Goal: Task Accomplishment & Management: Use online tool/utility

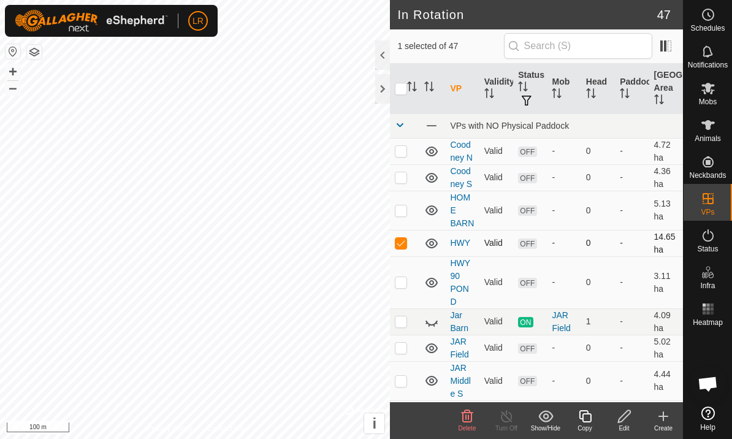
click at [401, 246] on p-checkbox at bounding box center [401, 243] width 12 height 10
checkbox input "false"
click at [708, 93] on icon at bounding box center [707, 88] width 15 height 15
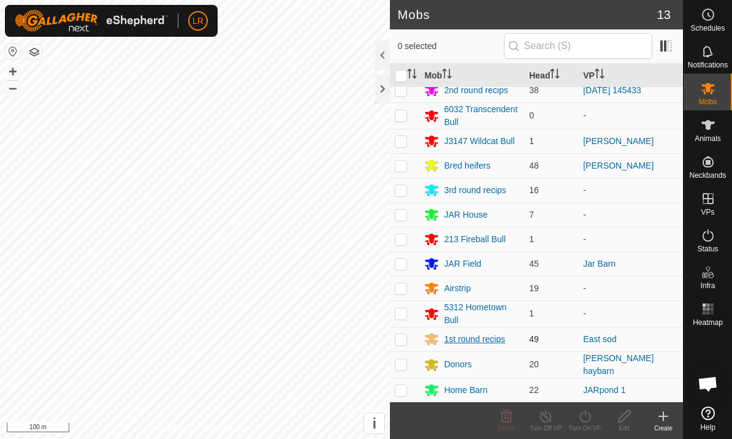
scroll to position [8, 0]
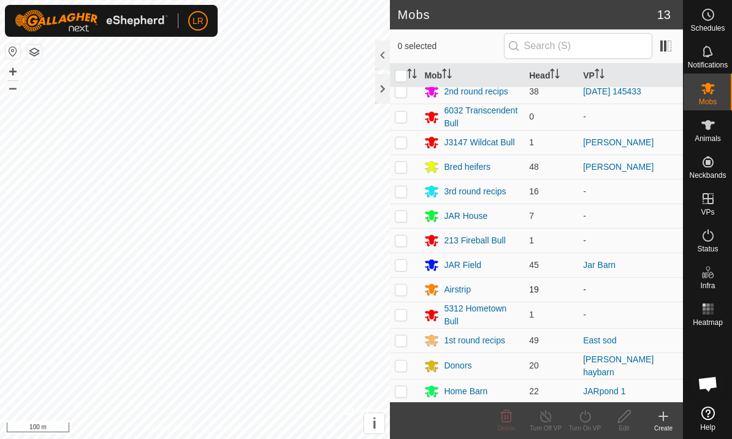
click at [401, 290] on p-checkbox at bounding box center [401, 289] width 12 height 10
checkbox input "true"
click at [450, 292] on div "Airstrip" at bounding box center [457, 289] width 27 height 13
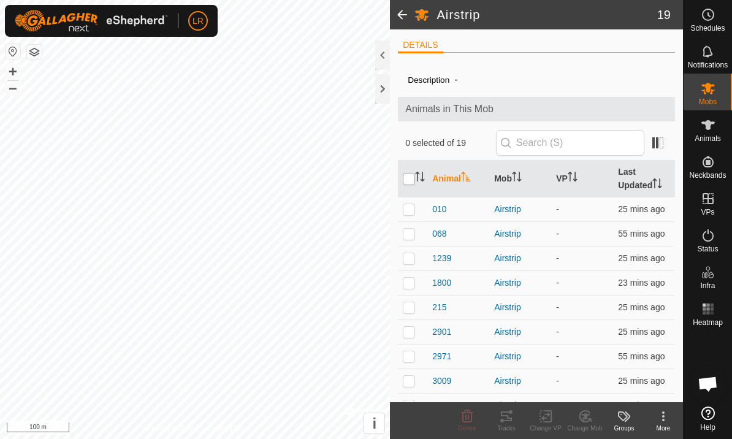
click at [413, 182] on input "checkbox" at bounding box center [409, 179] width 12 height 12
checkbox input "true"
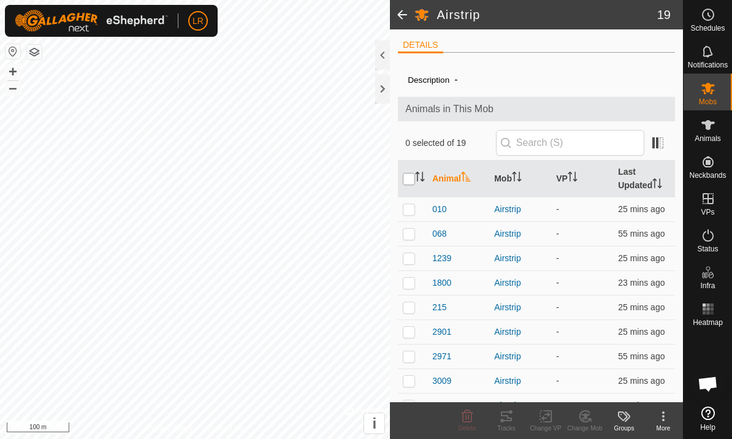
checkbox input "true"
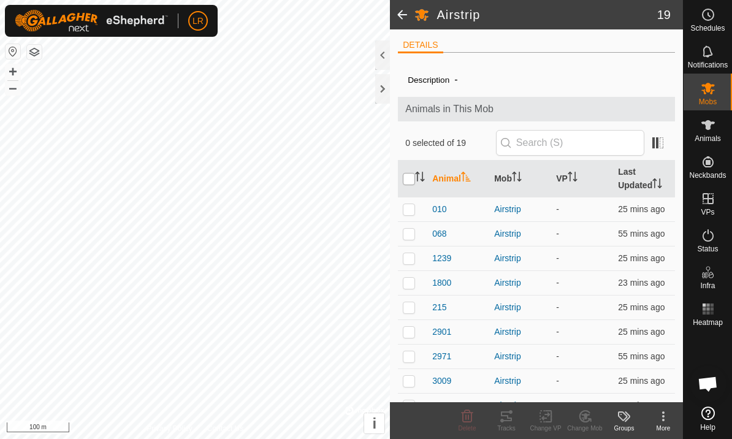
checkbox input "true"
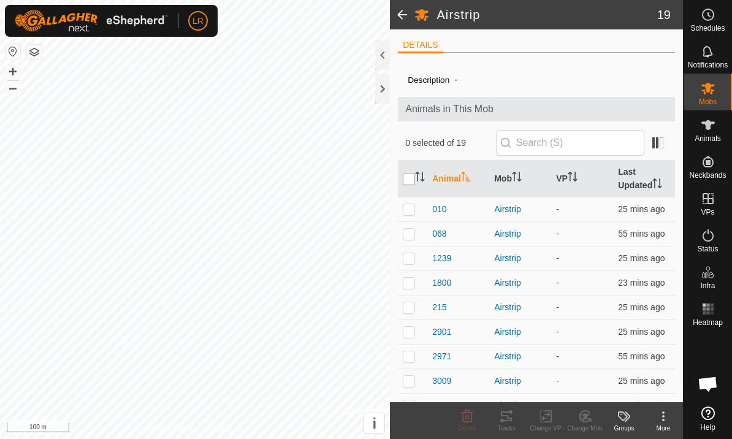
checkbox input "true"
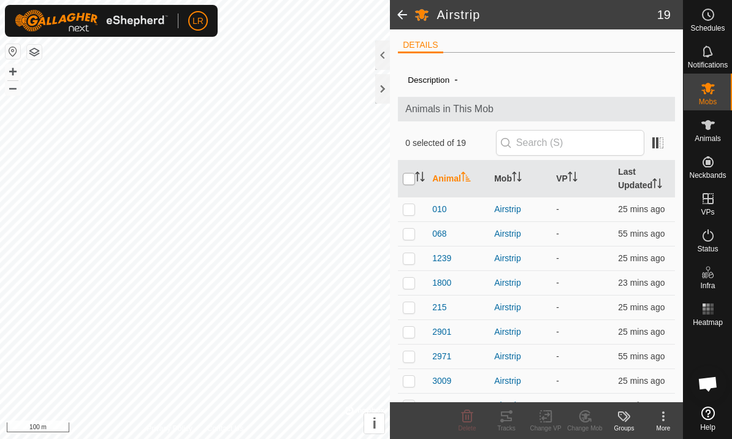
checkbox input "true"
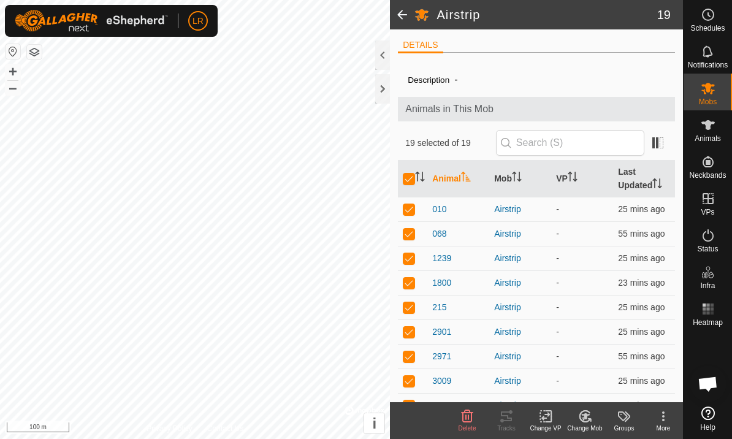
click at [547, 417] on icon at bounding box center [545, 416] width 15 height 15
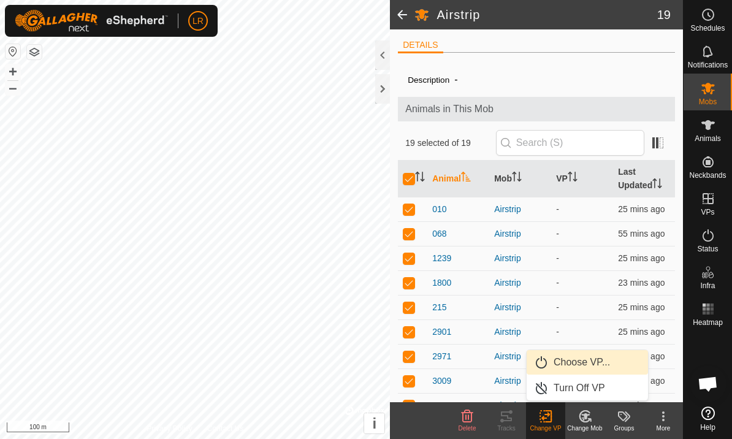
click at [566, 366] on link "Choose VP..." at bounding box center [586, 362] width 121 height 25
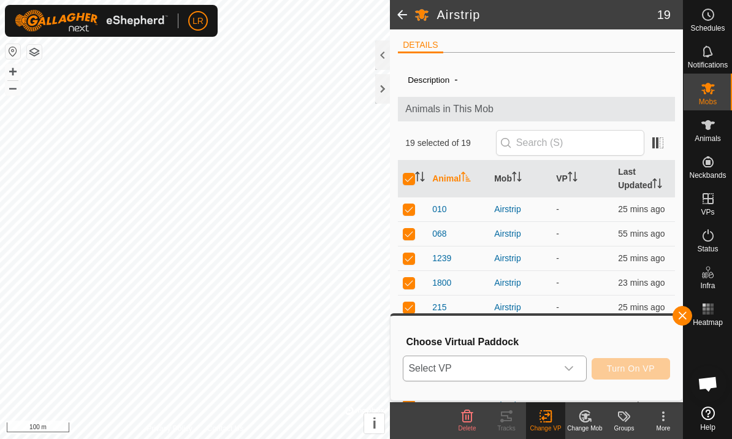
click at [496, 368] on span "Select VP" at bounding box center [479, 368] width 153 height 25
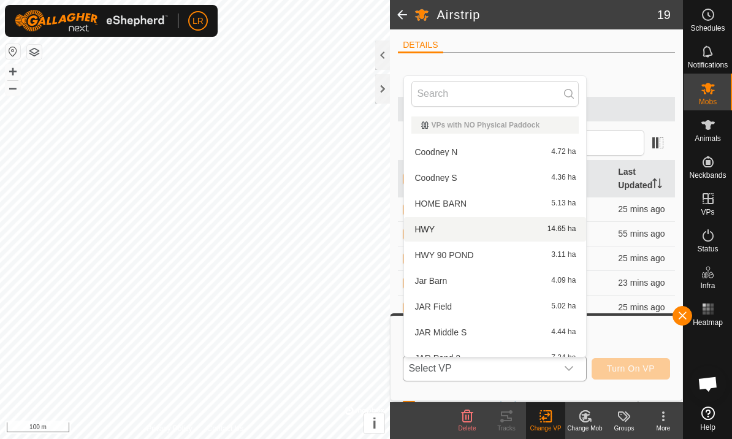
click at [444, 231] on div "HWY 14.65 ha" at bounding box center [494, 229] width 167 height 15
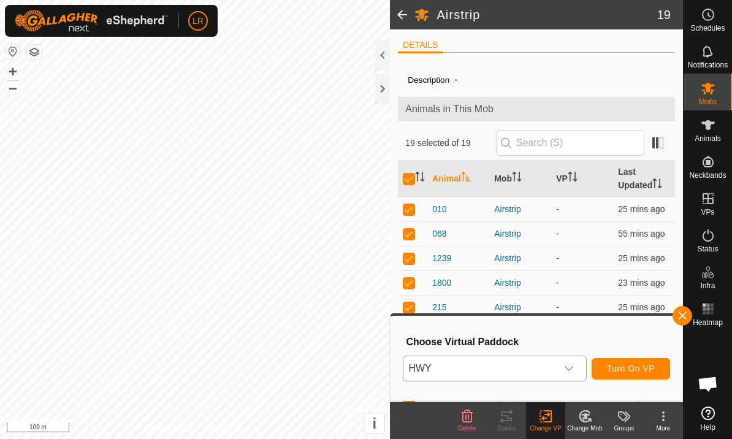
click at [648, 371] on span "Turn On VP" at bounding box center [631, 368] width 48 height 10
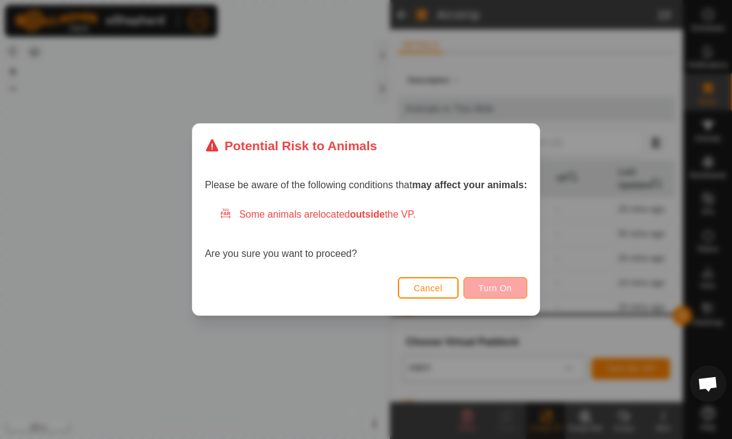
click at [514, 294] on button "Turn On" at bounding box center [495, 287] width 64 height 21
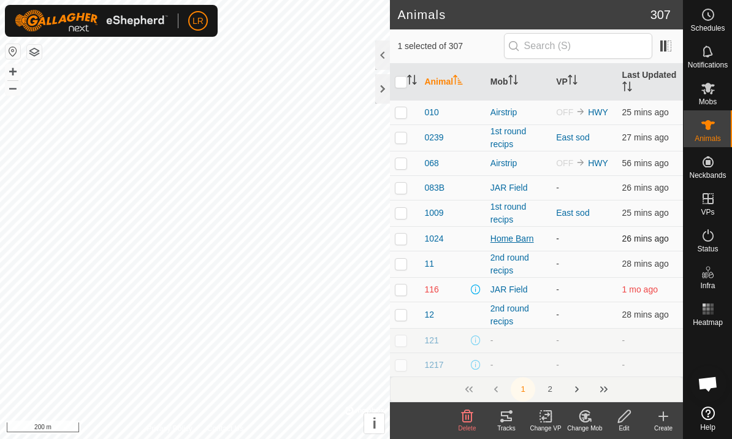
click at [498, 241] on div "Home Barn" at bounding box center [518, 238] width 56 height 13
